Goal: Information Seeking & Learning: Find specific fact

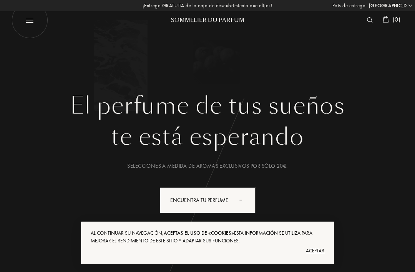
select select "ES"
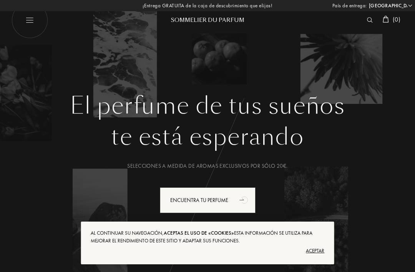
click at [369, 20] on img at bounding box center [370, 19] width 6 height 5
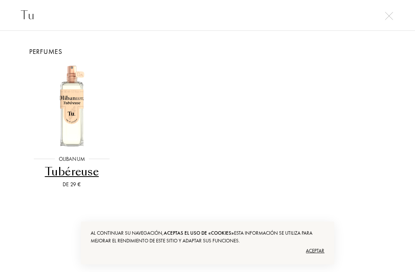
type input "T"
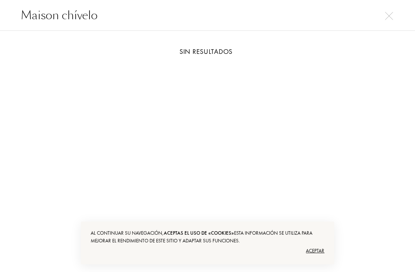
type input "Maison chívelo"
click at [391, 9] on input "Maison chívelo" at bounding box center [207, 15] width 415 height 17
click at [393, 17] on img at bounding box center [389, 16] width 8 height 8
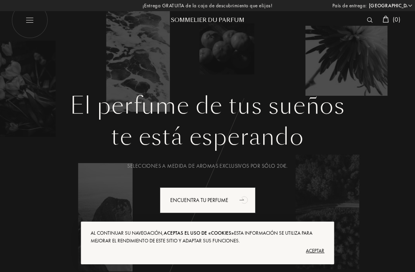
click at [28, 17] on img at bounding box center [30, 20] width 37 height 37
select select "ES"
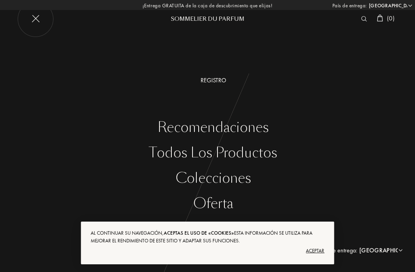
click at [34, 24] on img at bounding box center [35, 19] width 37 height 37
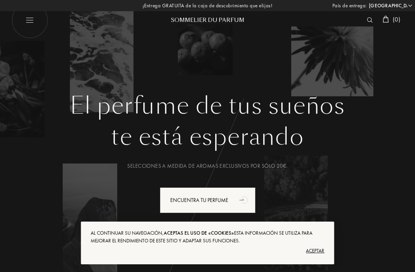
click at [27, 20] on img at bounding box center [30, 20] width 37 height 37
select select "ES"
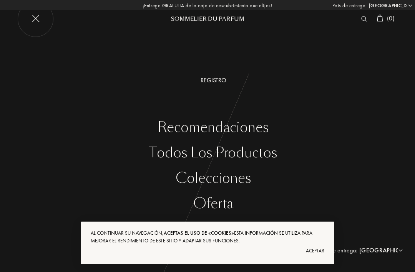
click at [31, 22] on img at bounding box center [30, 20] width 37 height 37
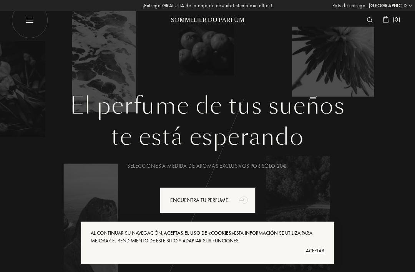
click at [360, 83] on div "El perfume de tus sueños te está esperando Selecciones a medida de aromas exclu…" at bounding box center [207, 137] width 415 height 274
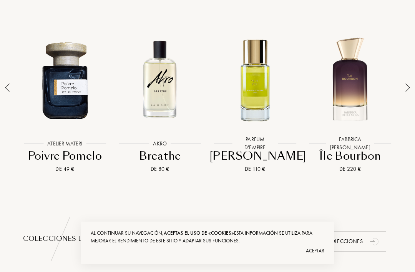
scroll to position [566, 0]
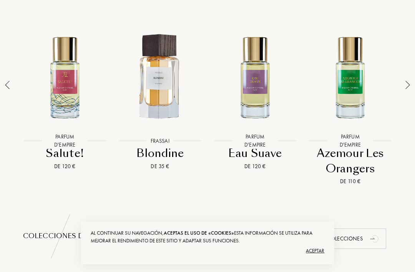
click at [5, 86] on div at bounding box center [7, 100] width 11 height 170
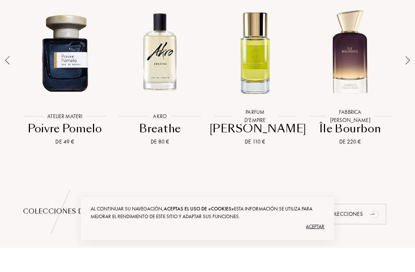
scroll to position [590, 0]
